Goal: Task Accomplishment & Management: Use online tool/utility

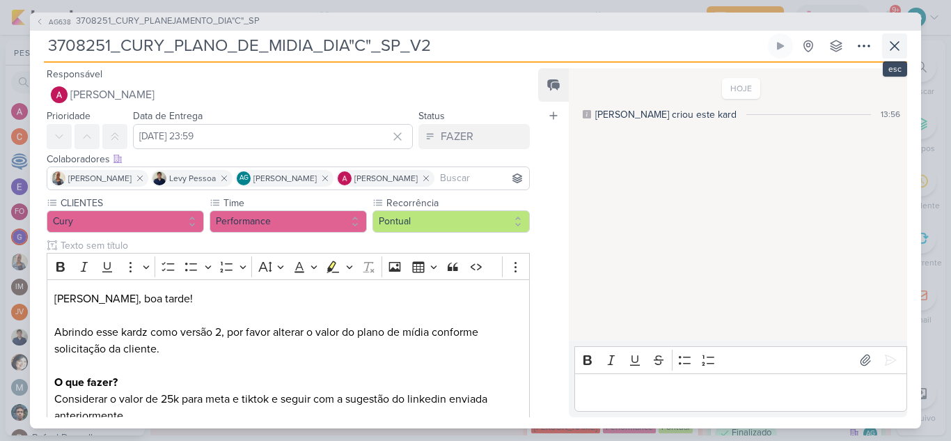
scroll to position [362, 0]
click at [897, 51] on icon at bounding box center [895, 46] width 17 height 17
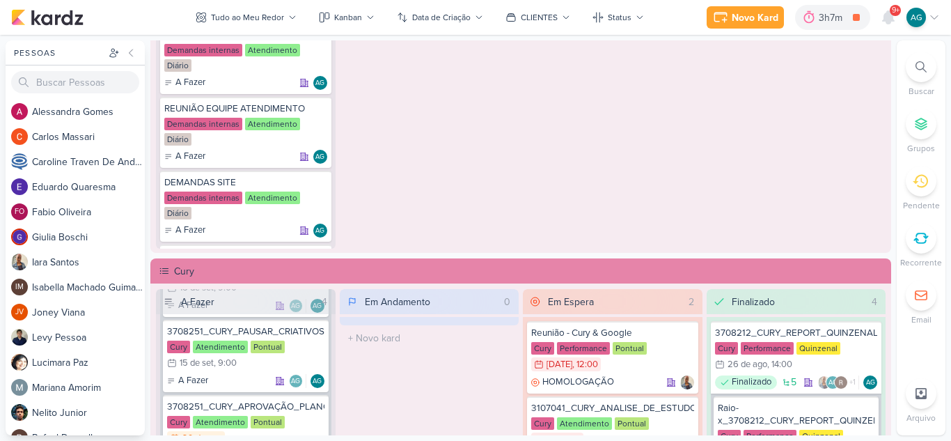
scroll to position [224, 0]
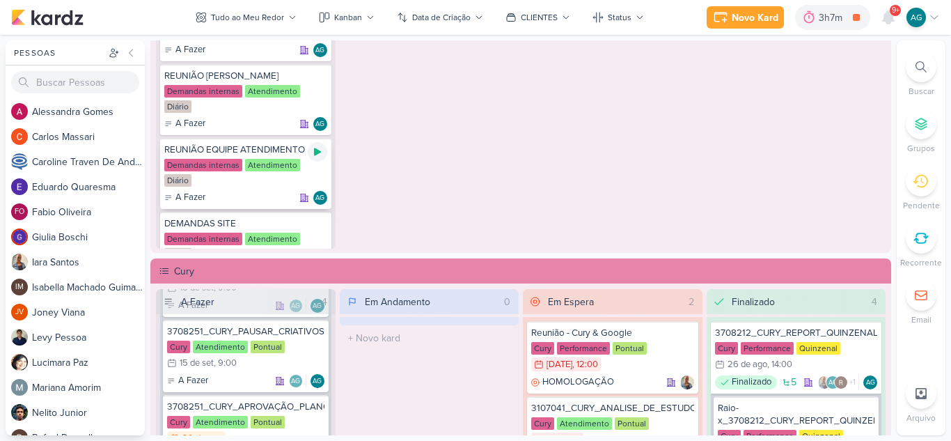
click at [314, 149] on icon at bounding box center [317, 152] width 7 height 8
click at [887, 19] on icon at bounding box center [888, 17] width 11 height 13
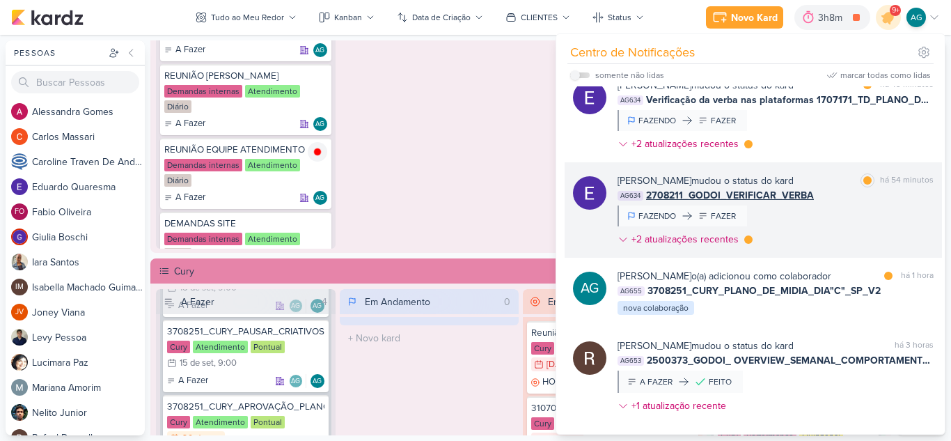
scroll to position [0, 0]
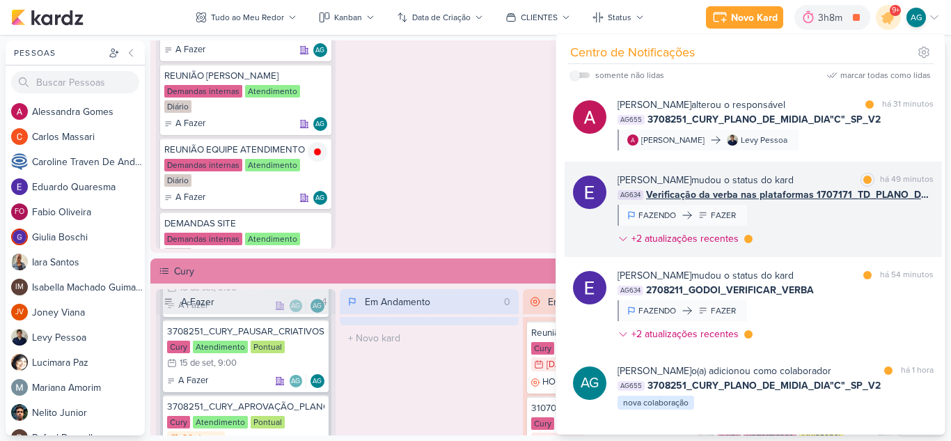
click at [850, 227] on div "Eduardo Quaresma mudou o status do kard marcar como lida há 49 minutos AG634 Ve…" at bounding box center [776, 212] width 316 height 79
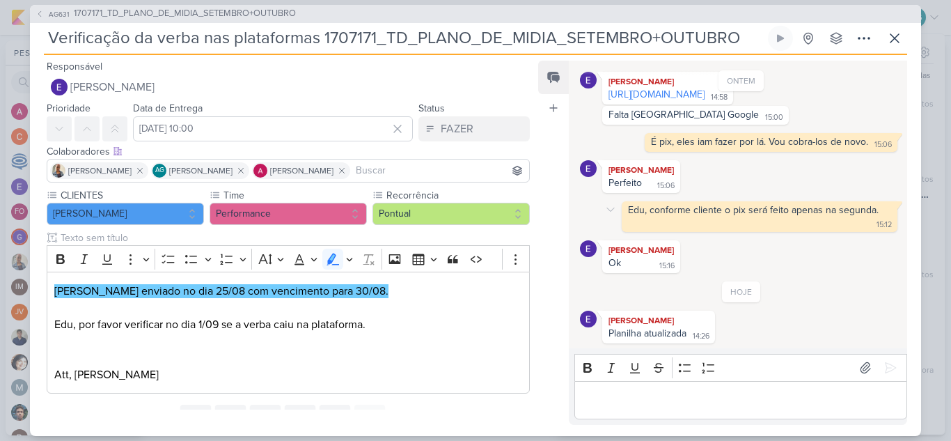
scroll to position [104, 0]
click at [705, 88] on link "https://docs.google.com/spreadsheets/d/1fiGKI8PJBsG4UQgE3Bq_z63lSRcPYCKU83mO8yV…" at bounding box center [657, 94] width 96 height 12
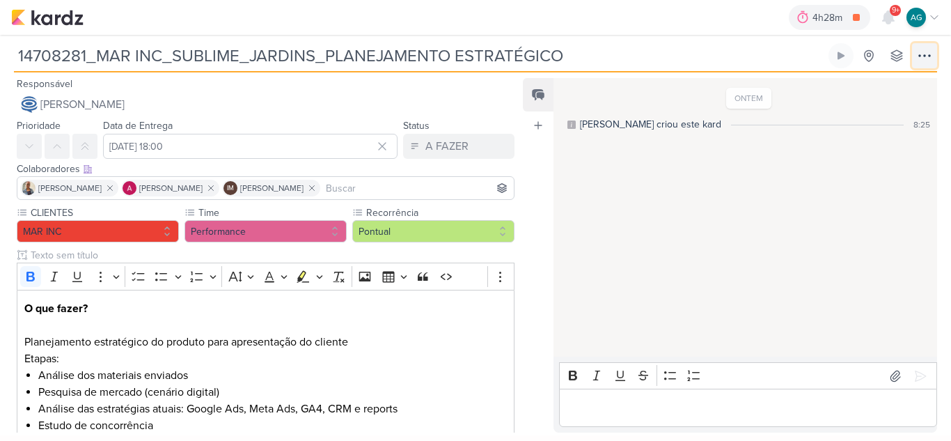
click at [924, 58] on icon at bounding box center [924, 55] width 17 height 17
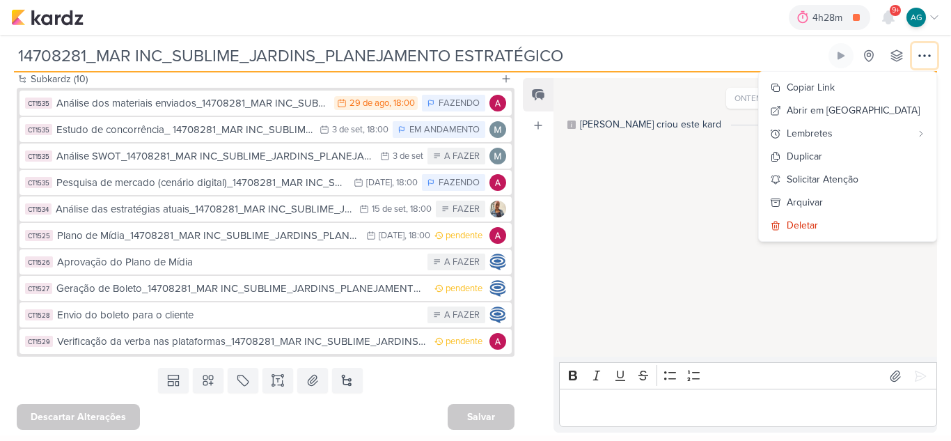
scroll to position [546, 0]
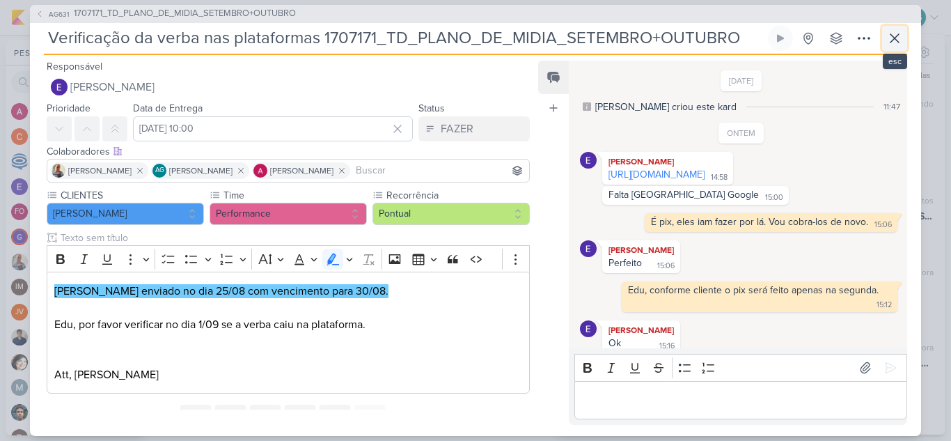
click at [895, 40] on icon at bounding box center [895, 38] width 17 height 17
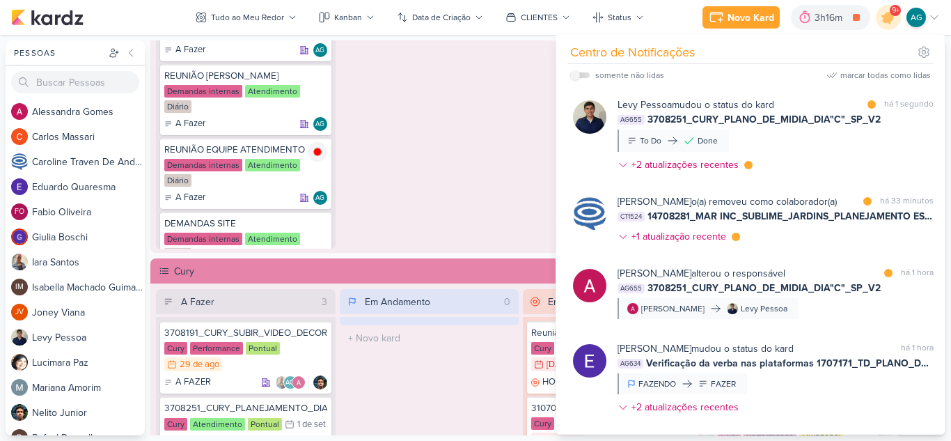
scroll to position [287, 0]
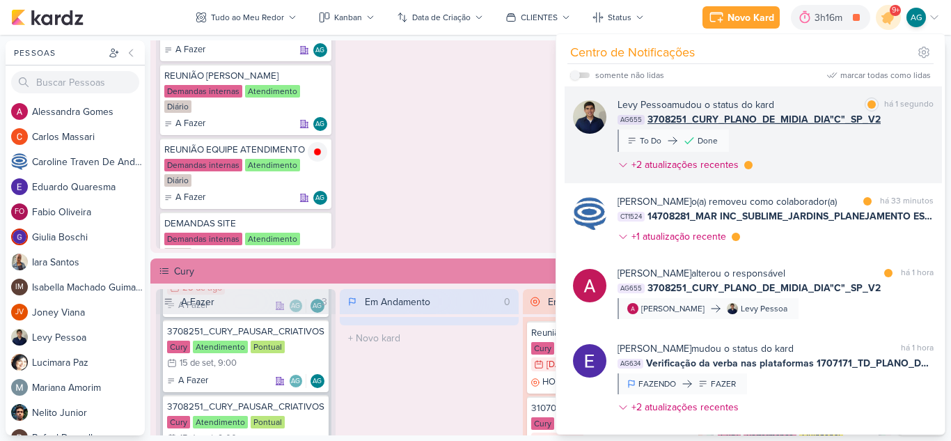
click at [836, 156] on div "Levy Pessoa mudou o status do kard marcar como lida há 1 segundo AG655 3708251_…" at bounding box center [776, 137] width 316 height 80
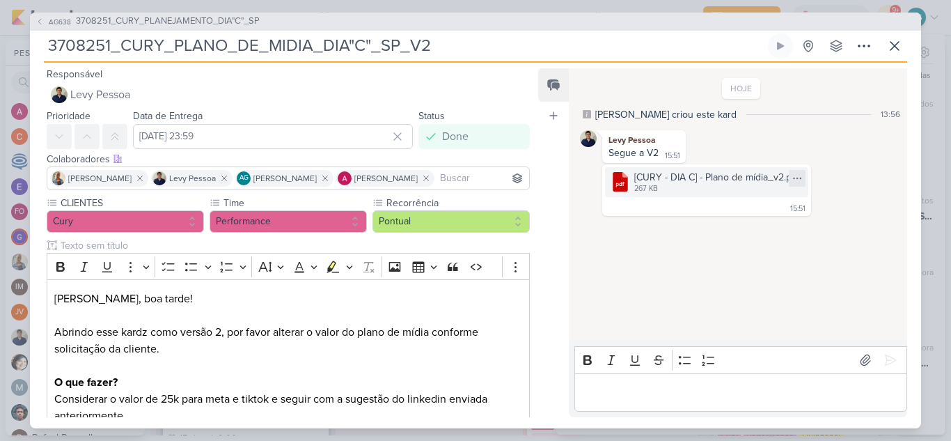
click at [802, 177] on icon at bounding box center [797, 178] width 11 height 11
click at [742, 223] on div "Baixar" at bounding box center [731, 224] width 26 height 15
click at [665, 390] on p "Editor editing area: main" at bounding box center [740, 392] width 318 height 17
